Goal: Check status: Verify the current state of an ongoing process or item

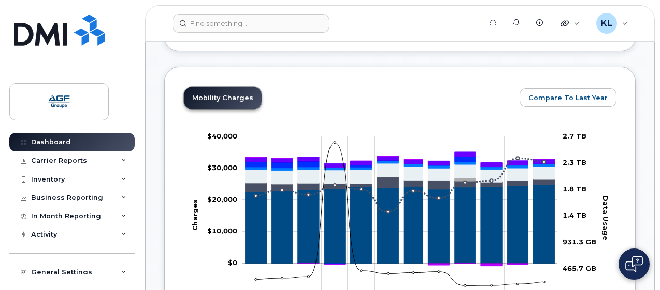
scroll to position [513, 0]
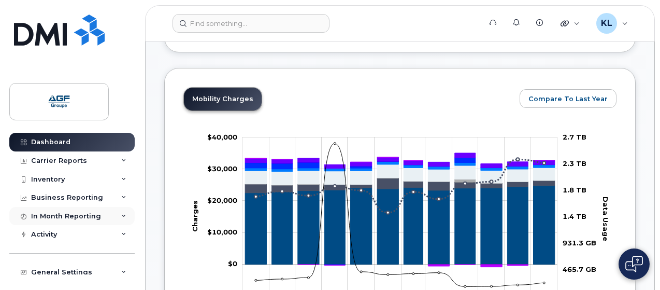
click at [121, 214] on icon at bounding box center [123, 215] width 5 height 5
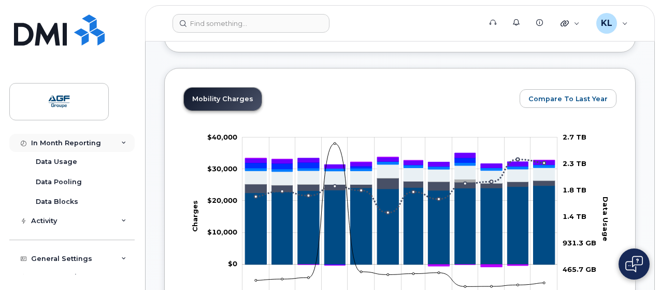
scroll to position [74, 0]
click at [82, 218] on div "Activity" at bounding box center [71, 220] width 125 height 19
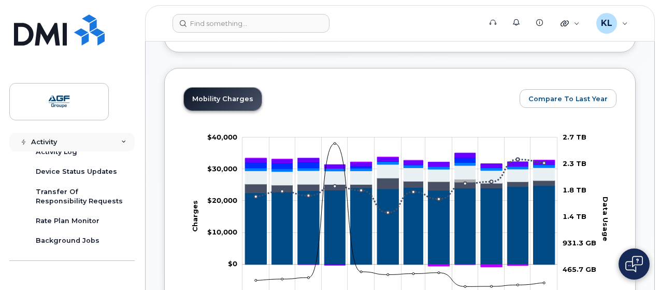
scroll to position [181, 0]
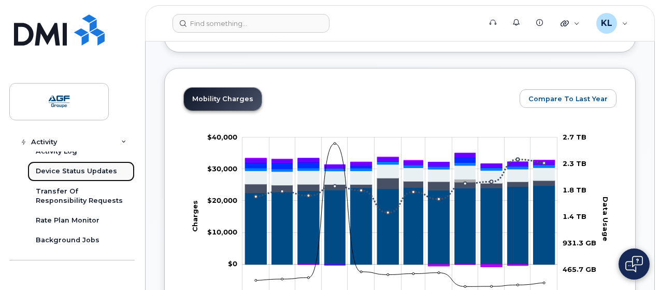
click at [80, 170] on div "Device Status Updates" at bounding box center [76, 170] width 81 height 9
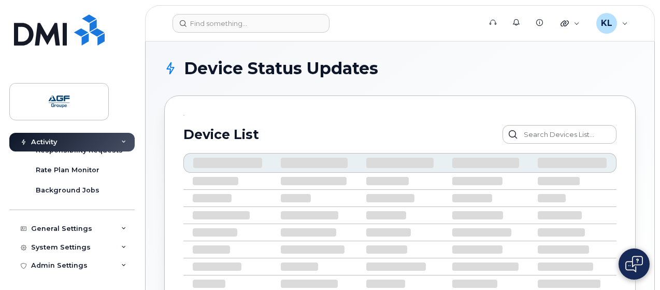
scroll to position [121, 0]
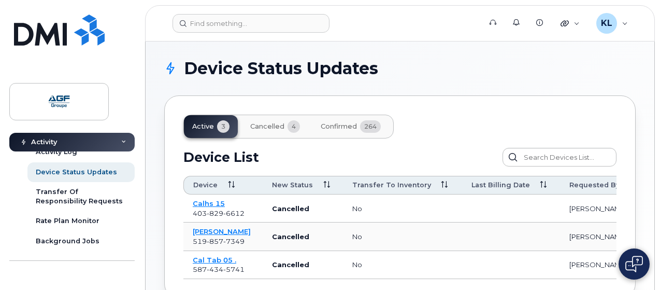
click at [242, 254] on td "Cal Tab 05 . [PHONE_NUMBER]" at bounding box center [222, 265] width 79 height 28
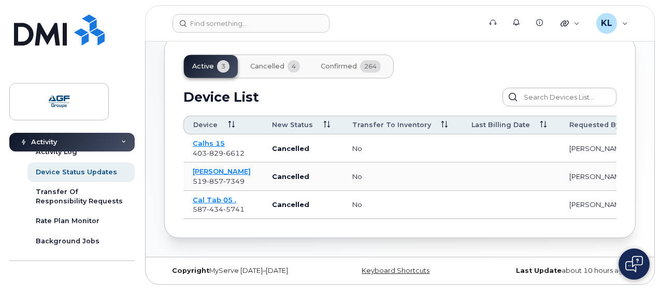
scroll to position [0, 0]
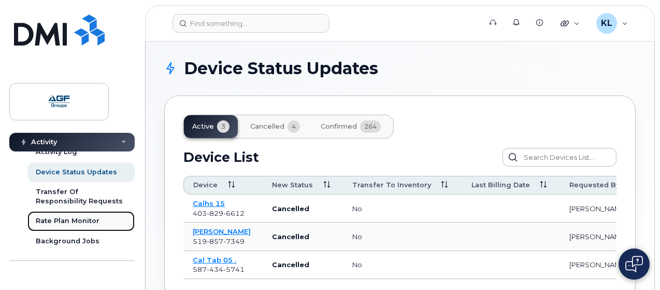
click at [75, 223] on div "Rate Plan Monitor" at bounding box center [68, 220] width 64 height 9
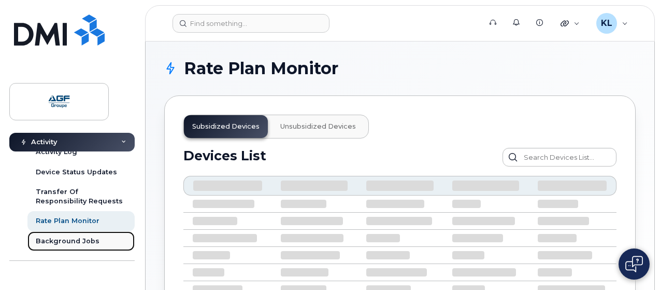
click at [73, 234] on link "Background Jobs" at bounding box center [80, 241] width 107 height 20
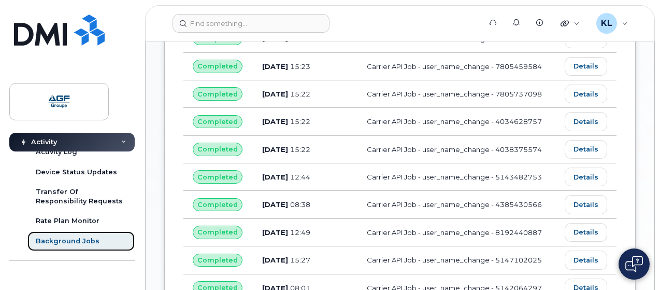
scroll to position [646, 0]
